Goal: Information Seeking & Learning: Learn about a topic

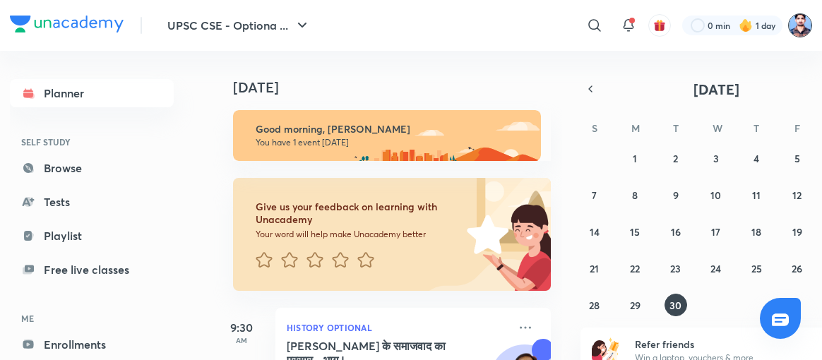
click at [804, 25] on img at bounding box center [800, 25] width 24 height 24
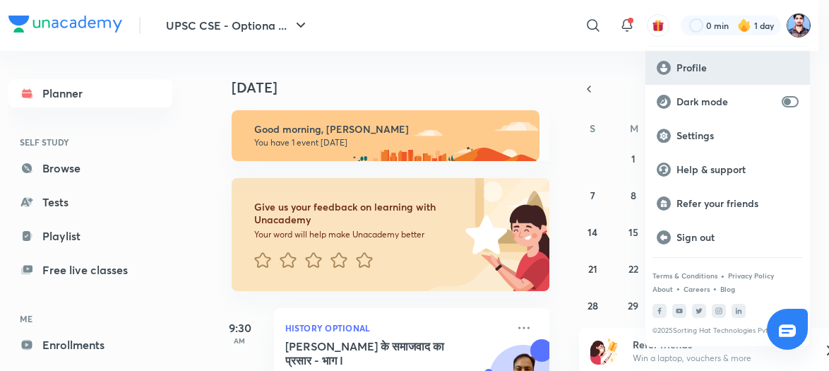
click at [696, 64] on p "Profile" at bounding box center [737, 67] width 122 height 13
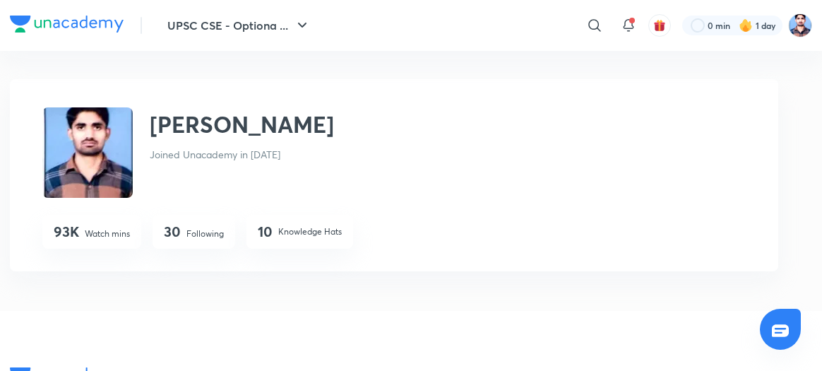
click at [193, 234] on p "Following" at bounding box center [204, 233] width 37 height 13
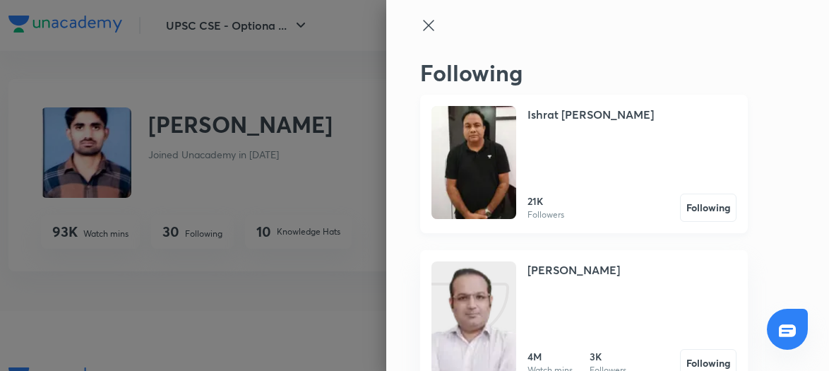
click at [466, 157] on img at bounding box center [473, 162] width 85 height 113
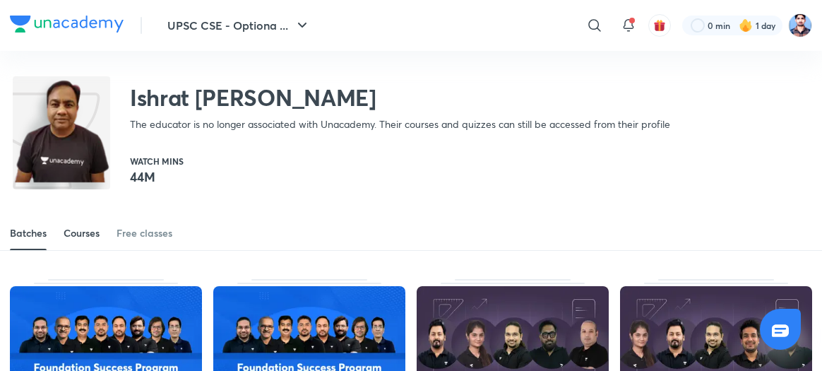
click at [88, 233] on div "Courses" at bounding box center [82, 233] width 36 height 14
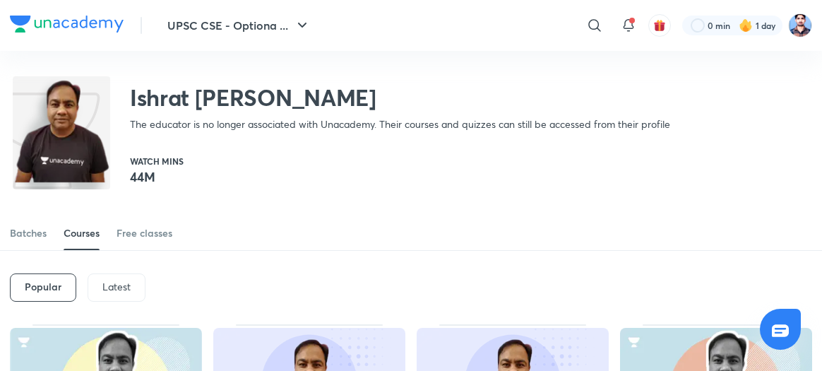
click at [107, 281] on p "Latest" at bounding box center [116, 286] width 28 height 11
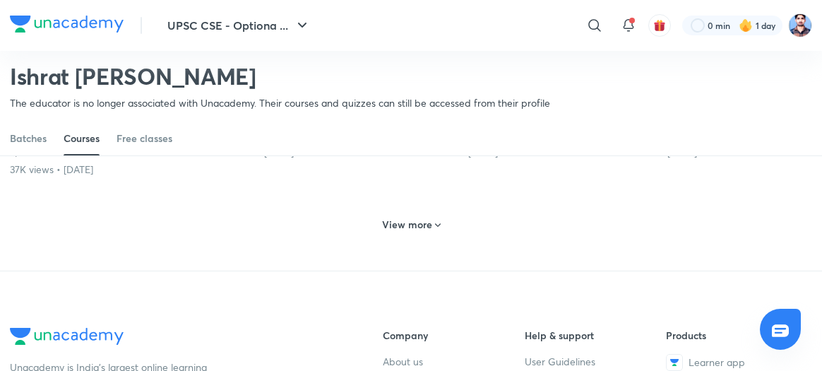
scroll to position [754, 0]
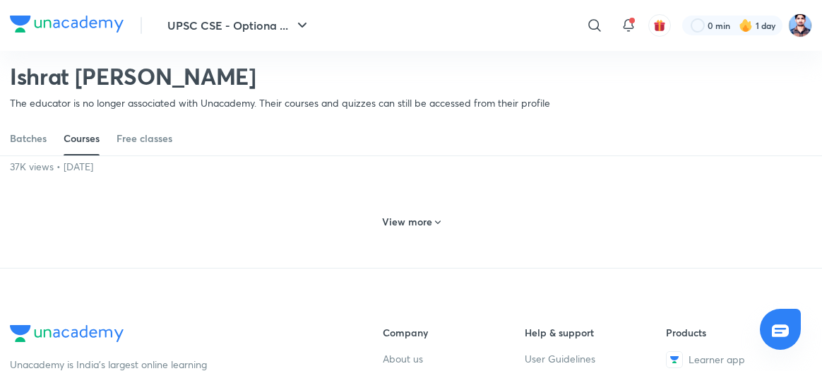
click at [423, 229] on h6 "View more" at bounding box center [407, 222] width 50 height 14
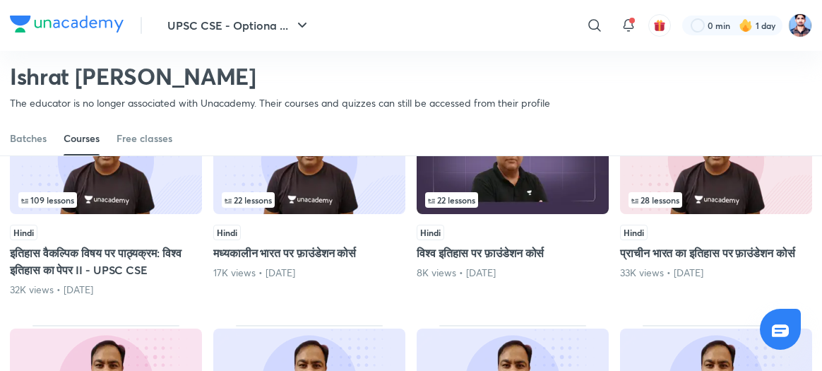
scroll to position [1081, 0]
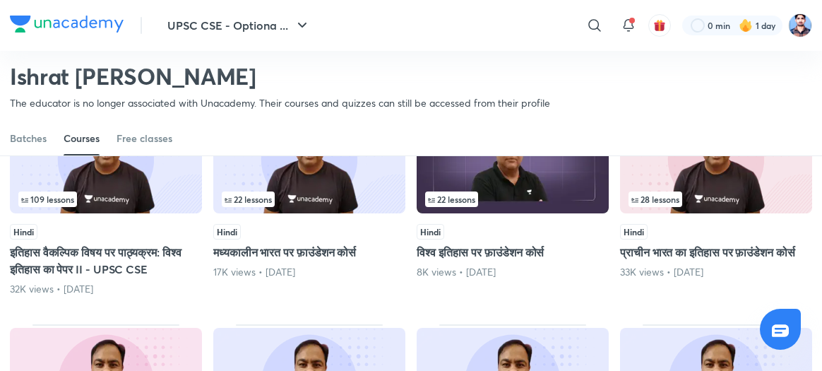
click at [164, 210] on img at bounding box center [106, 158] width 192 height 110
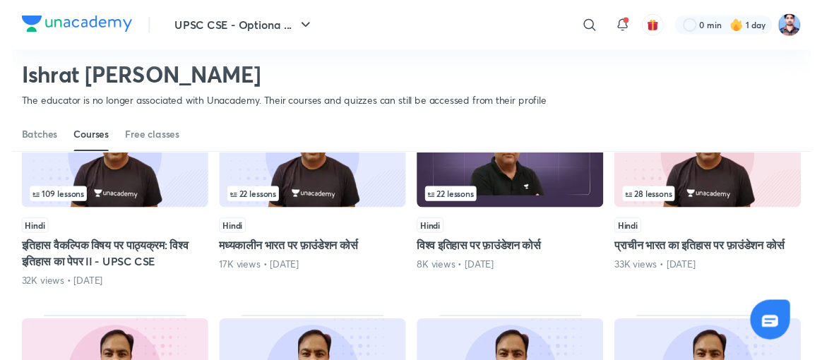
scroll to position [0, 0]
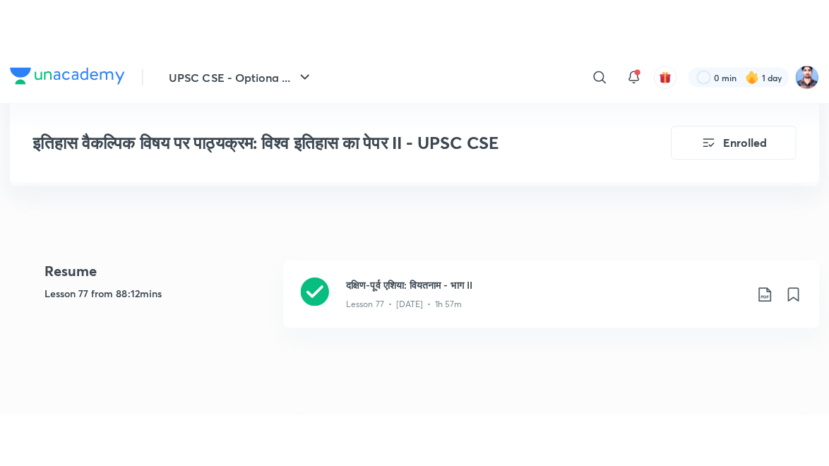
scroll to position [349, 0]
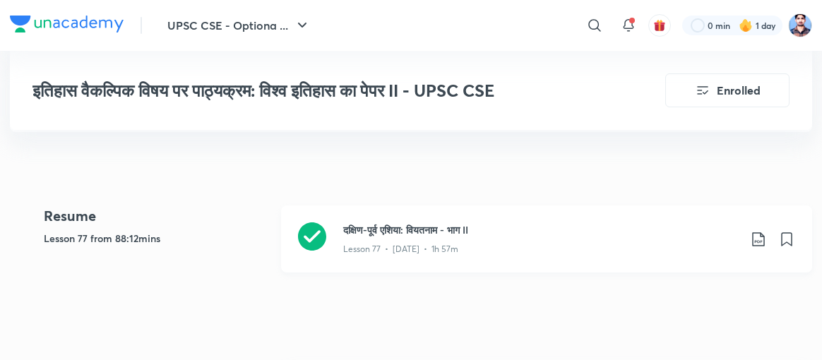
click at [316, 230] on icon at bounding box center [312, 236] width 28 height 28
